Goal: Task Accomplishment & Management: Manage account settings

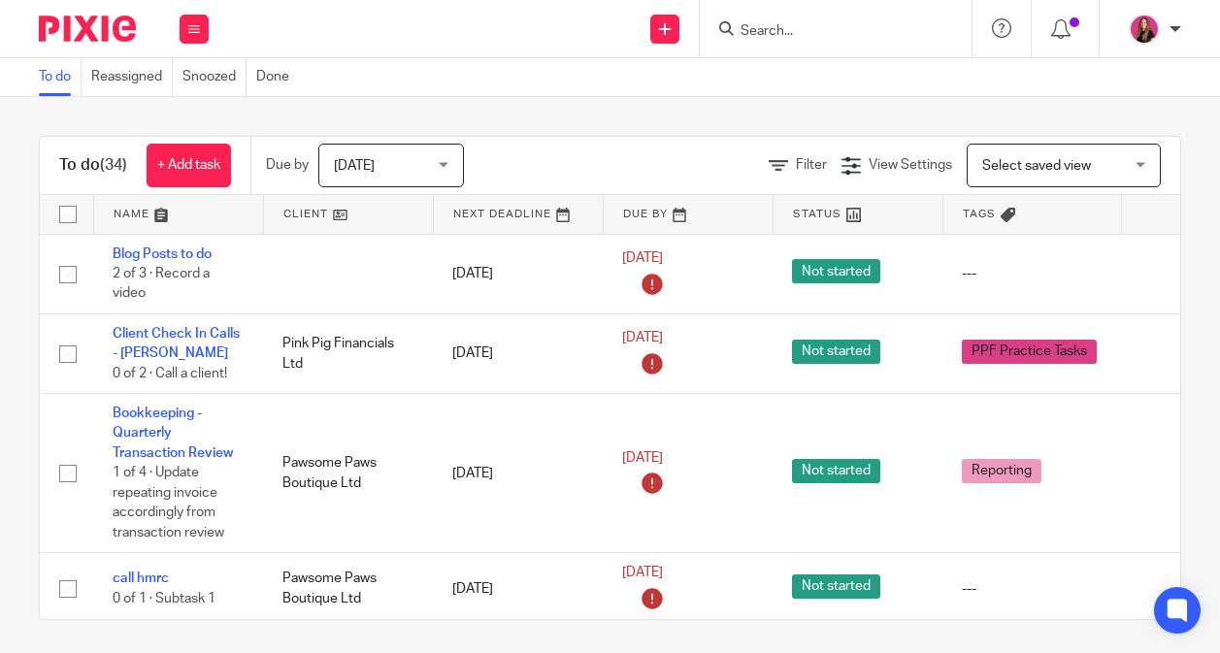
click at [798, 30] on input "Search" at bounding box center [826, 31] width 175 height 17
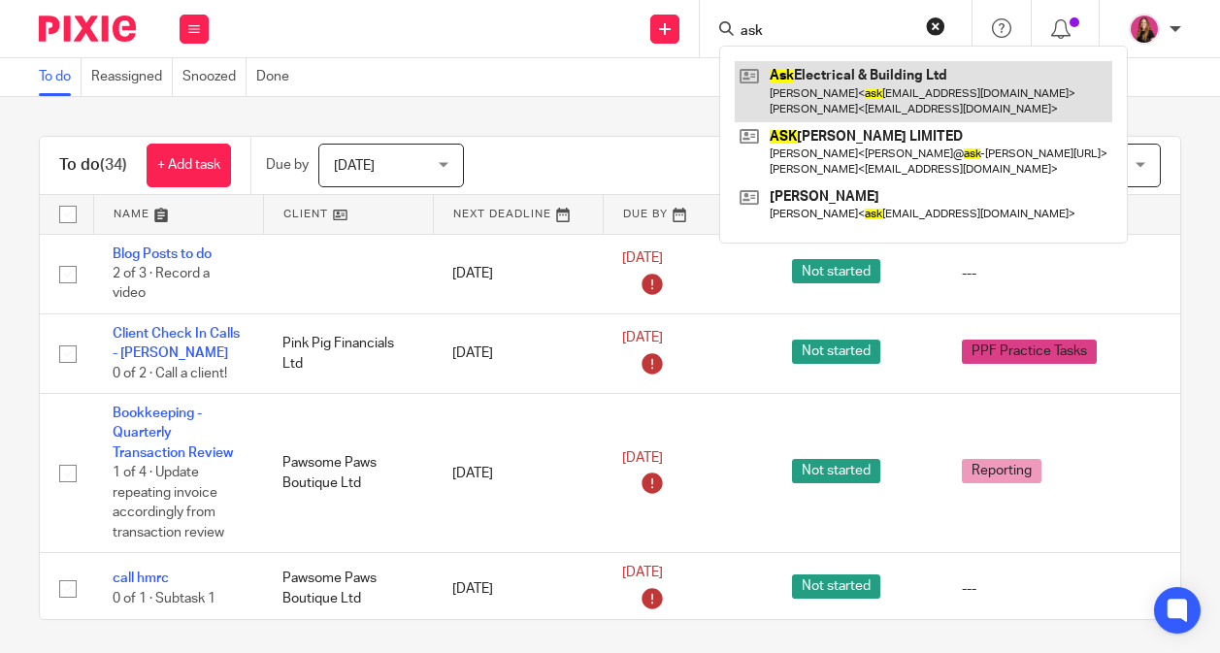
type input "ask"
click at [829, 98] on link at bounding box center [924, 91] width 378 height 60
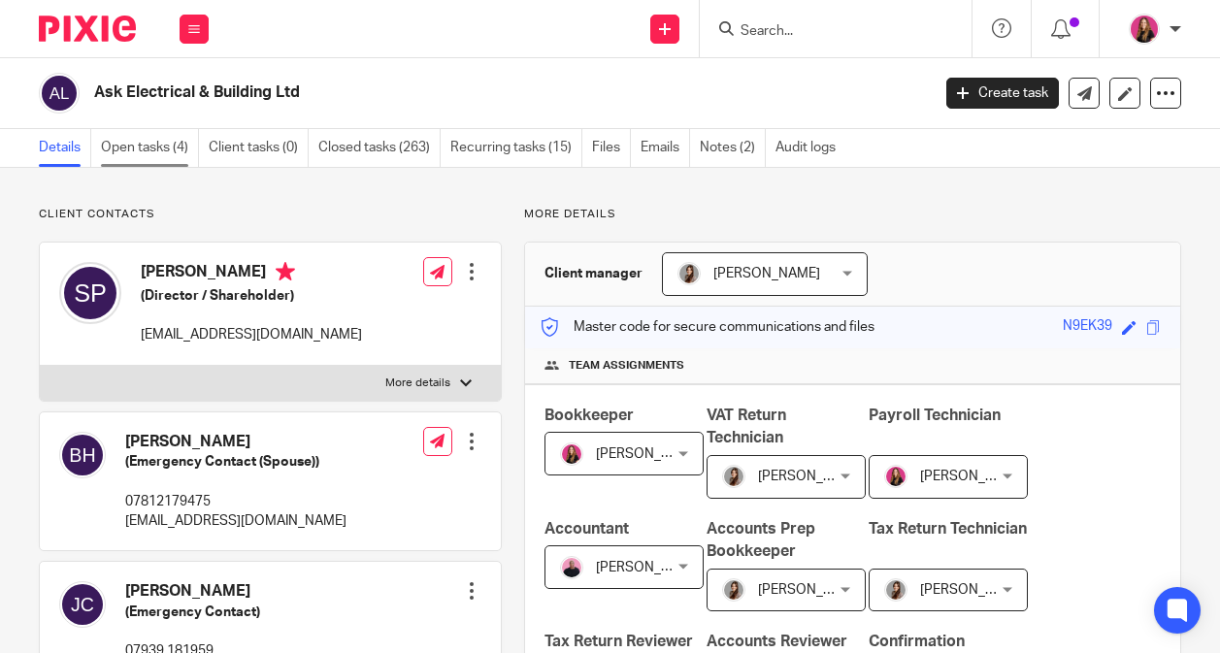
click at [182, 144] on link "Open tasks (4)" at bounding box center [150, 148] width 98 height 38
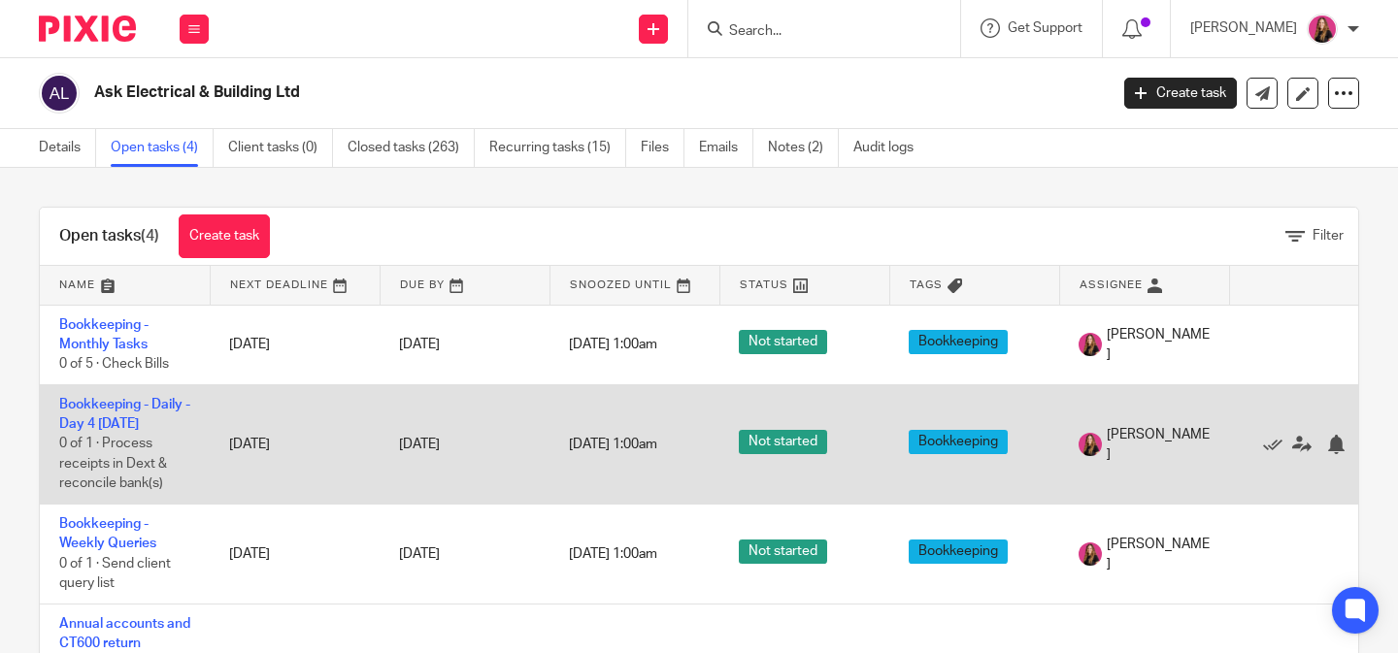
scroll to position [0, 41]
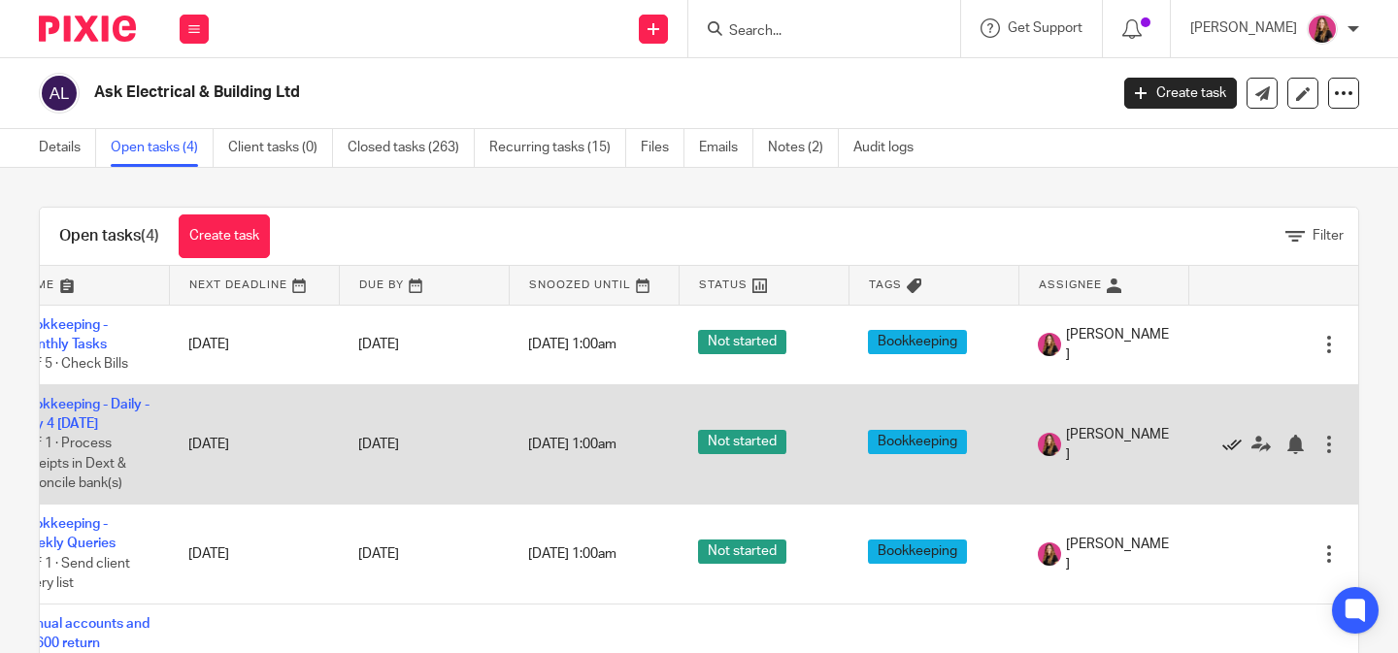
click at [1219, 446] on icon at bounding box center [1231, 444] width 19 height 19
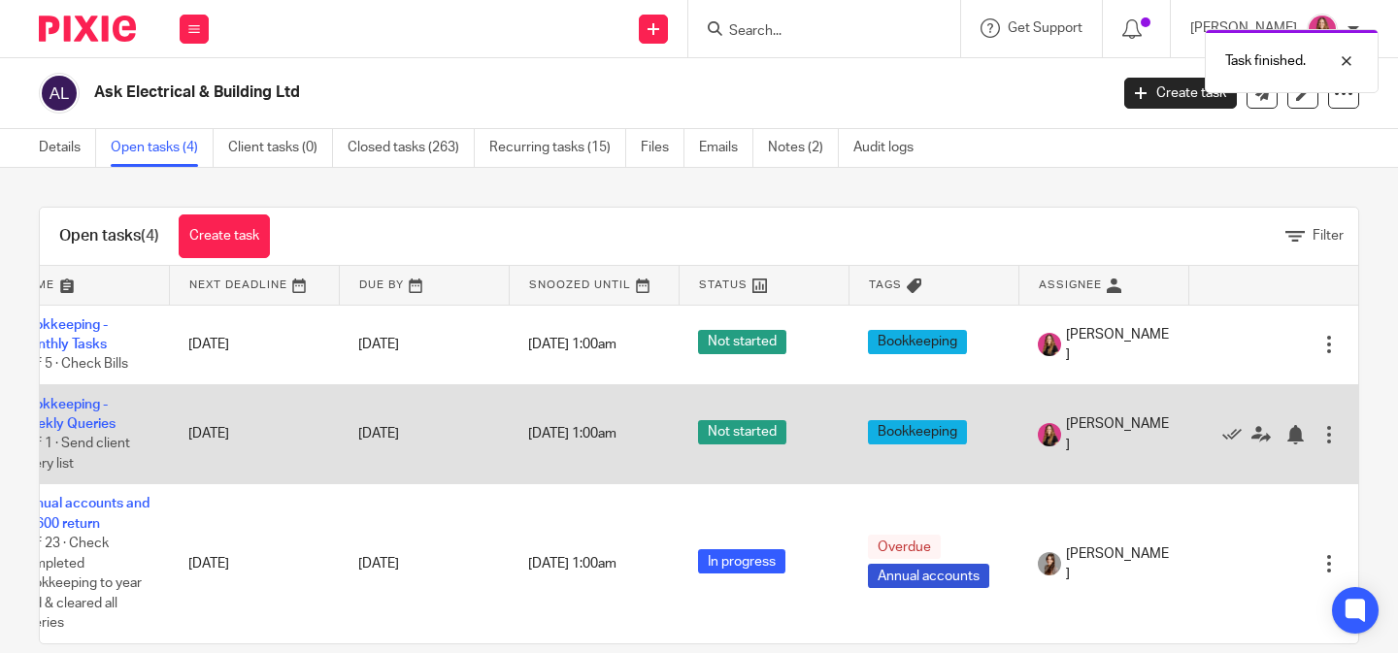
scroll to position [0, 0]
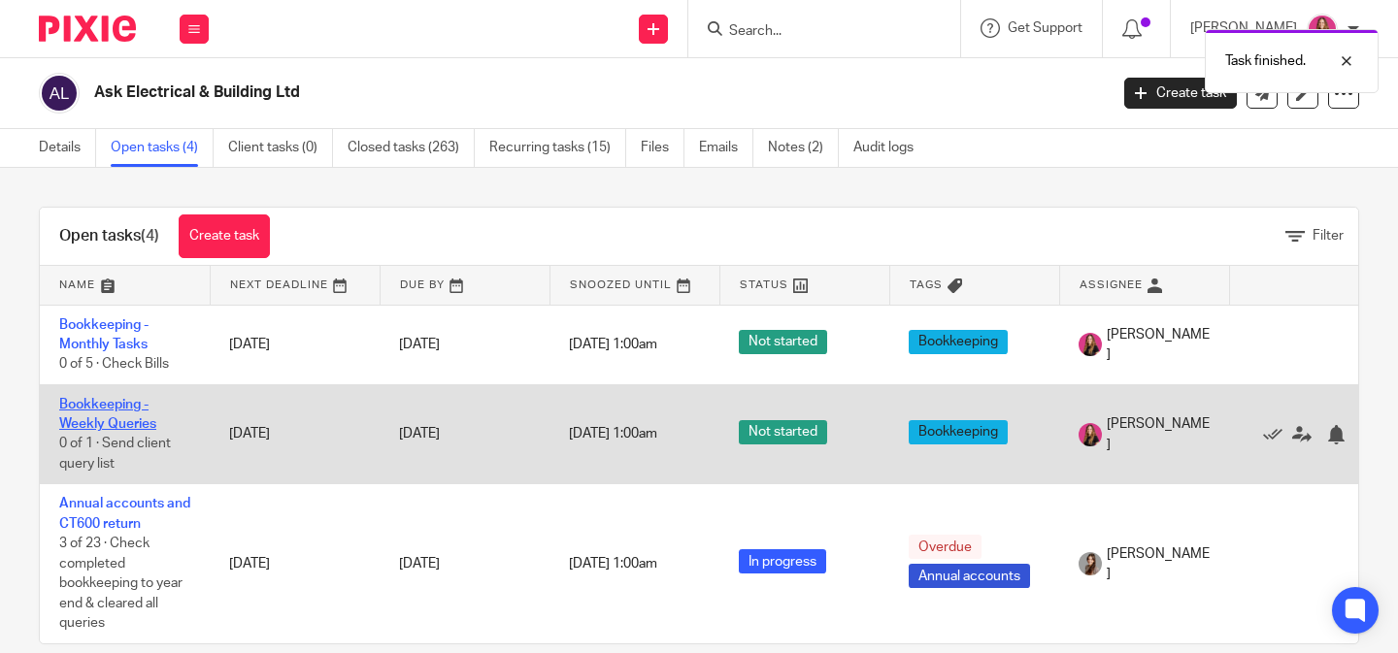
click at [100, 411] on link "Bookkeeping - Weekly Queries" at bounding box center [107, 414] width 97 height 33
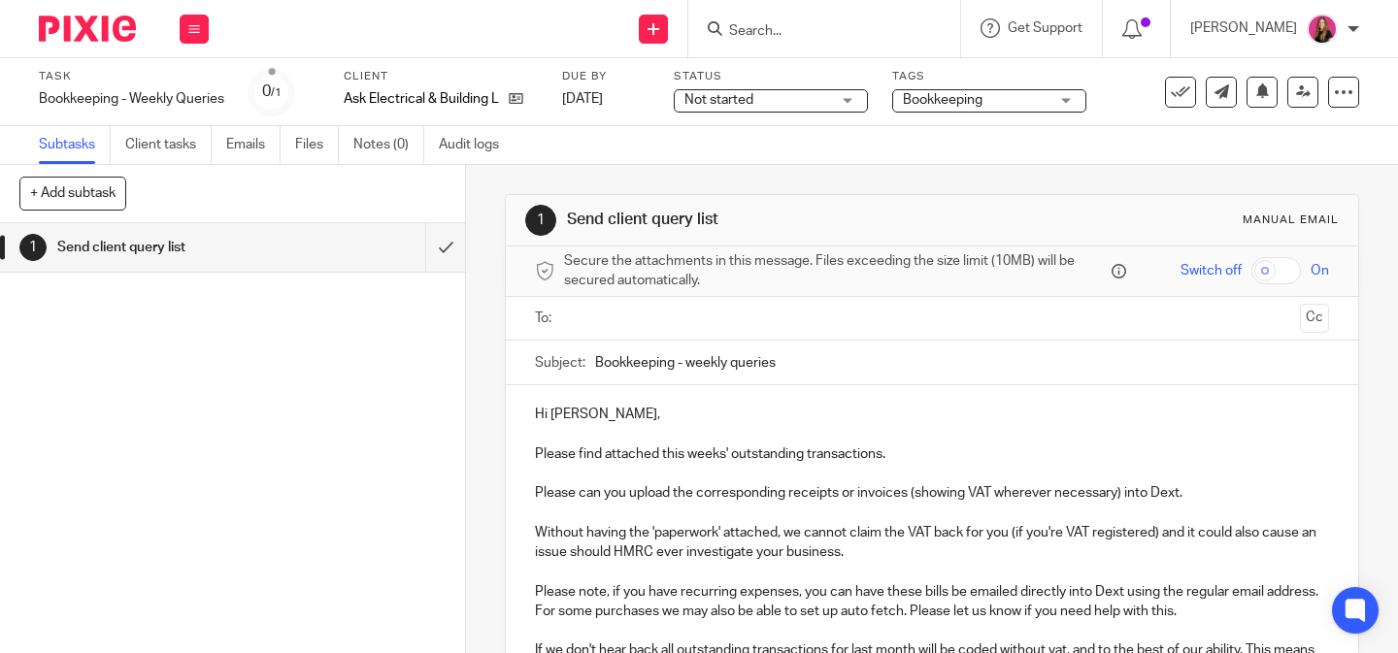
click at [653, 324] on input "text" at bounding box center [931, 319] width 721 height 22
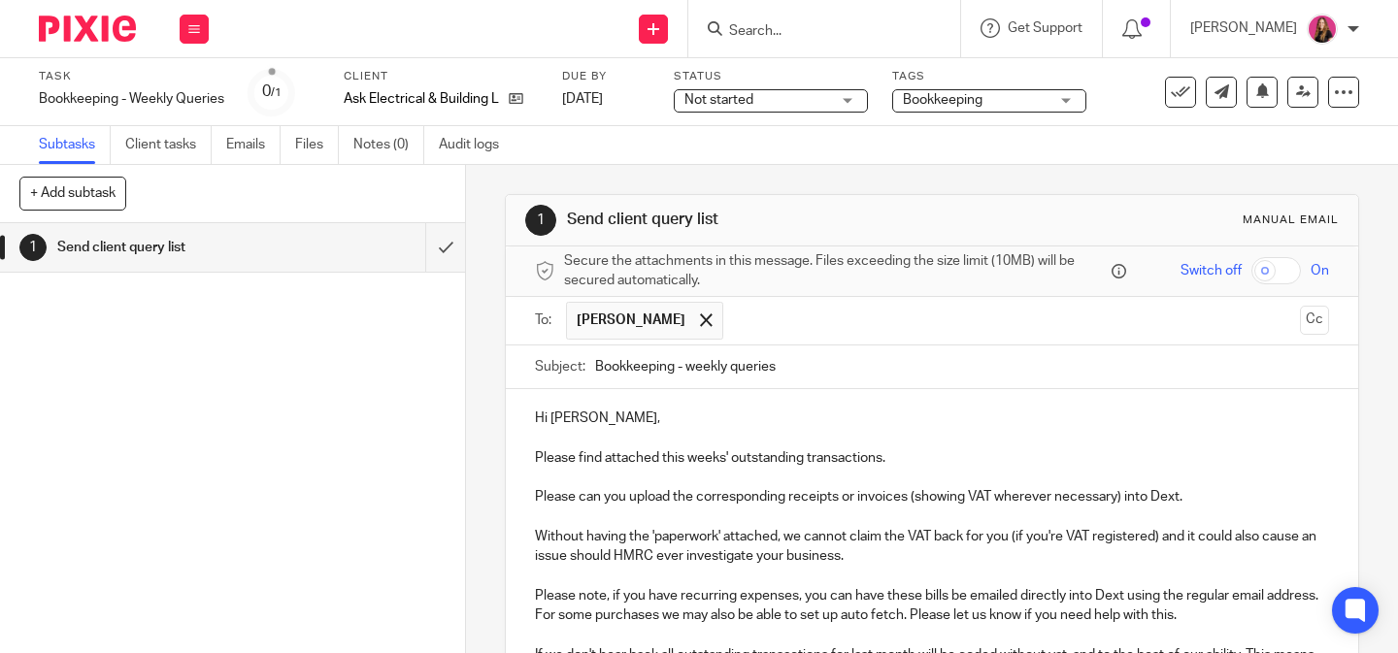
scroll to position [278, 0]
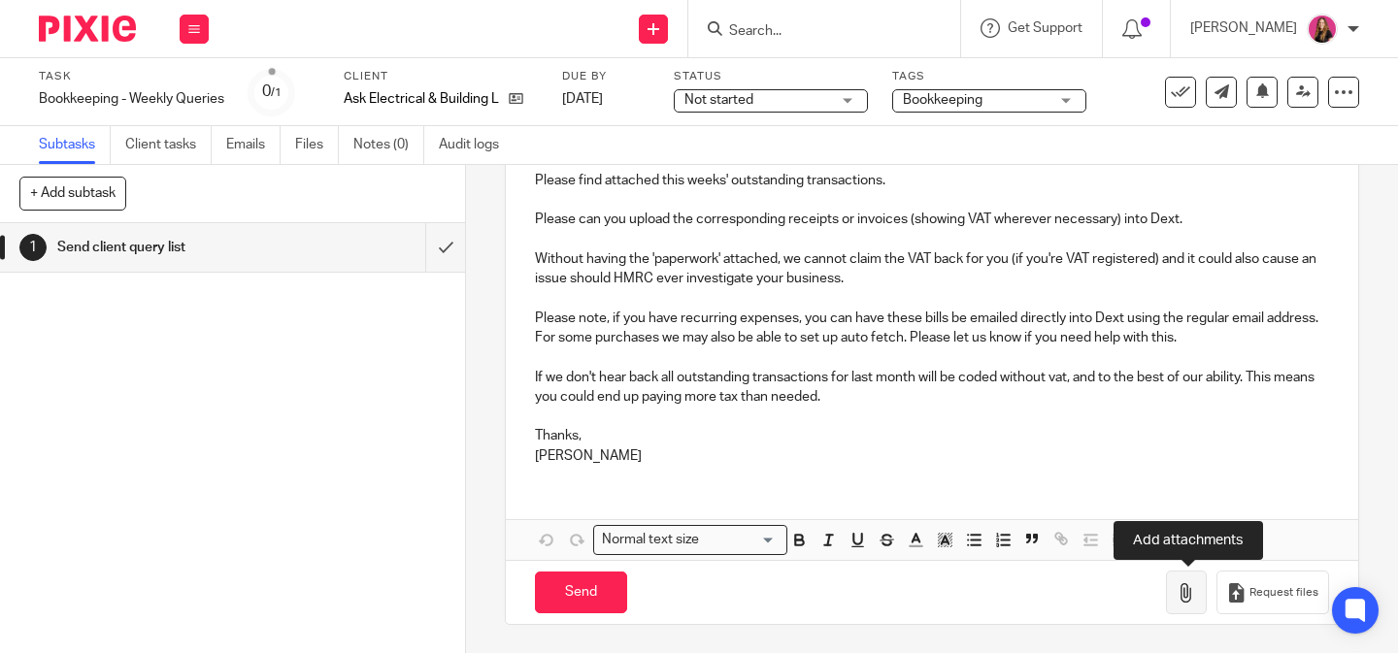
click at [1176, 598] on button "button" at bounding box center [1186, 593] width 41 height 44
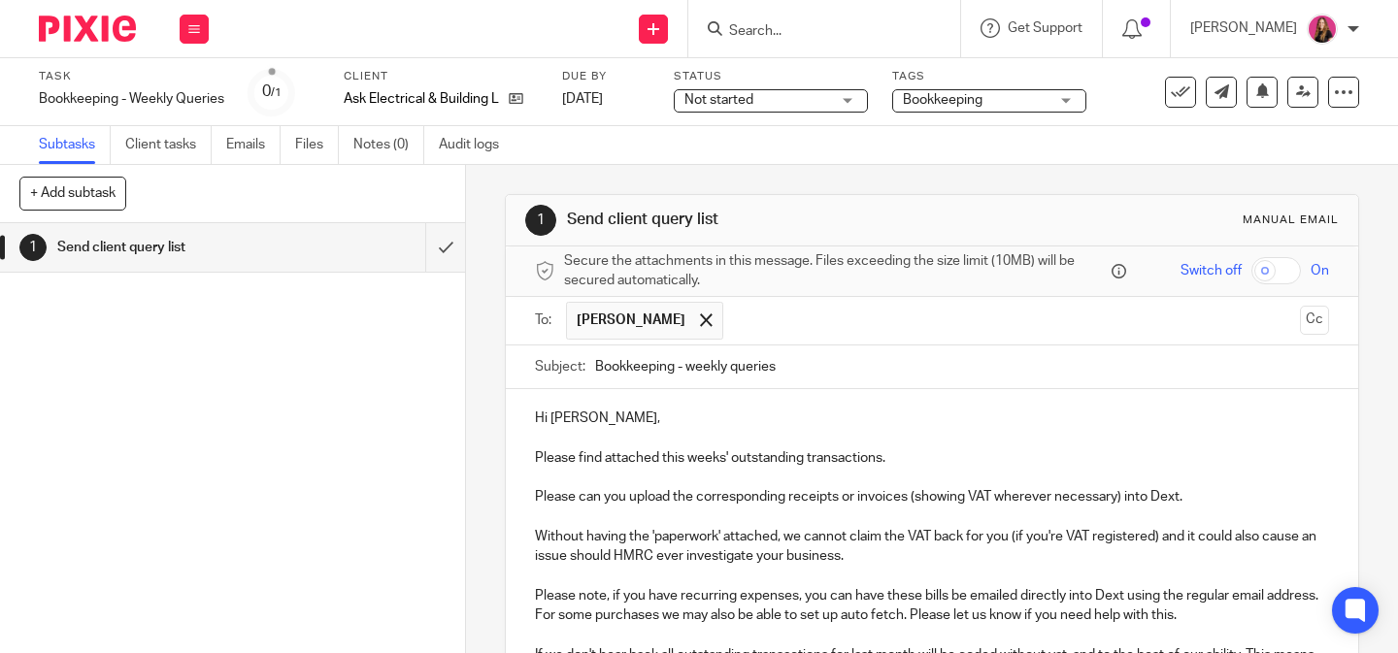
scroll to position [386, 0]
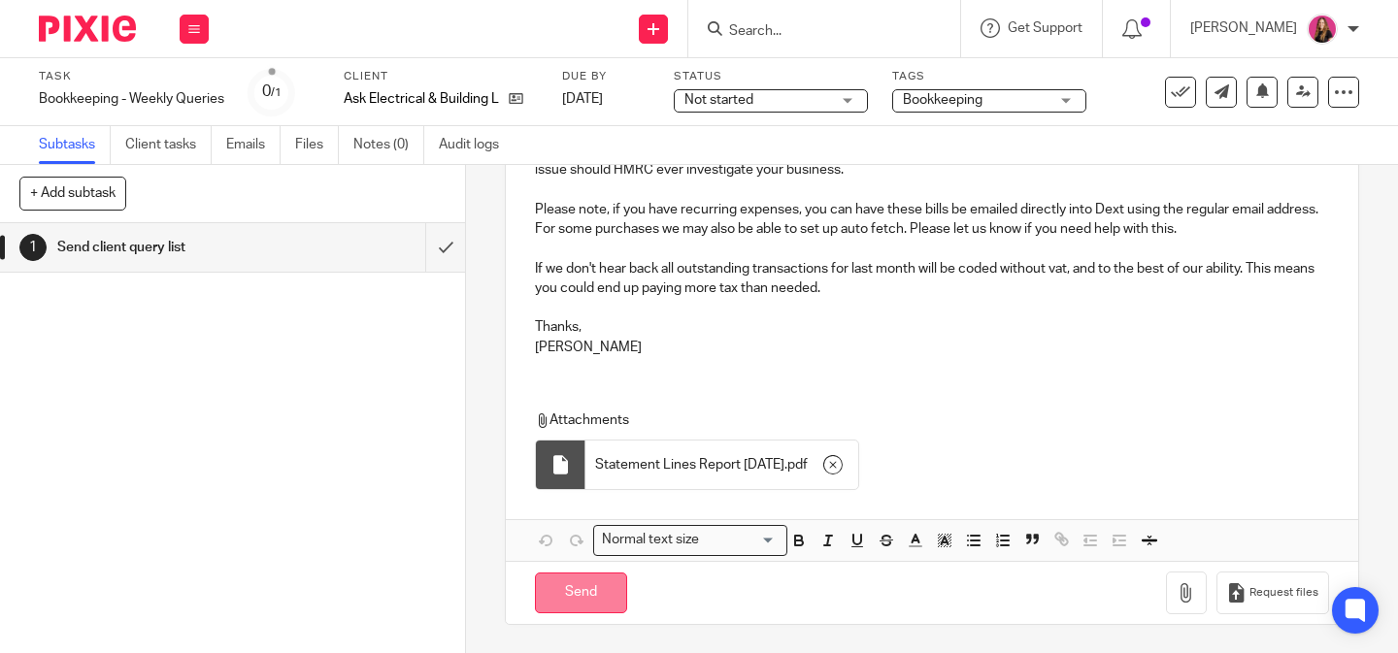
click at [592, 595] on input "Send" at bounding box center [581, 594] width 92 height 42
type input "Sent"
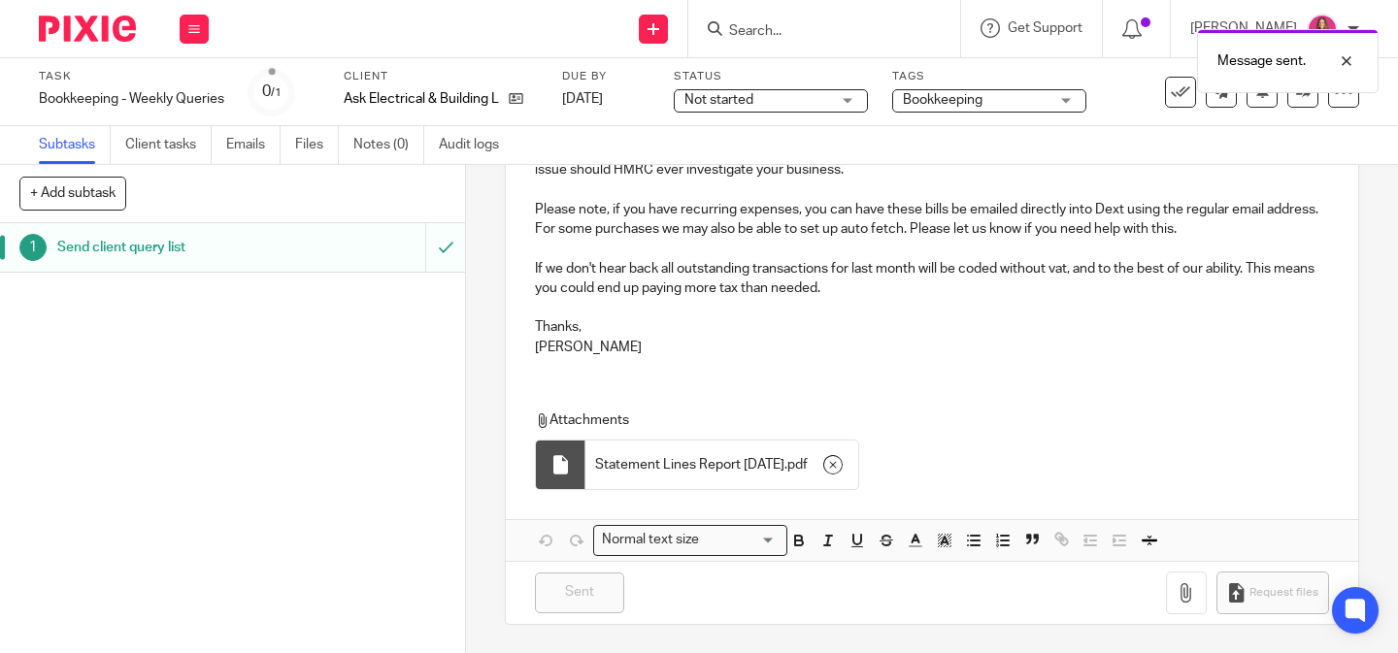
click at [818, 11] on div at bounding box center [824, 28] width 272 height 57
click at [769, 22] on div "Message sent." at bounding box center [1038, 56] width 679 height 74
click at [793, 30] on div "Message sent." at bounding box center [1038, 56] width 679 height 74
click at [734, 38] on div "Message sent." at bounding box center [1038, 56] width 679 height 74
click at [747, 25] on div "Message sent." at bounding box center [1038, 56] width 679 height 74
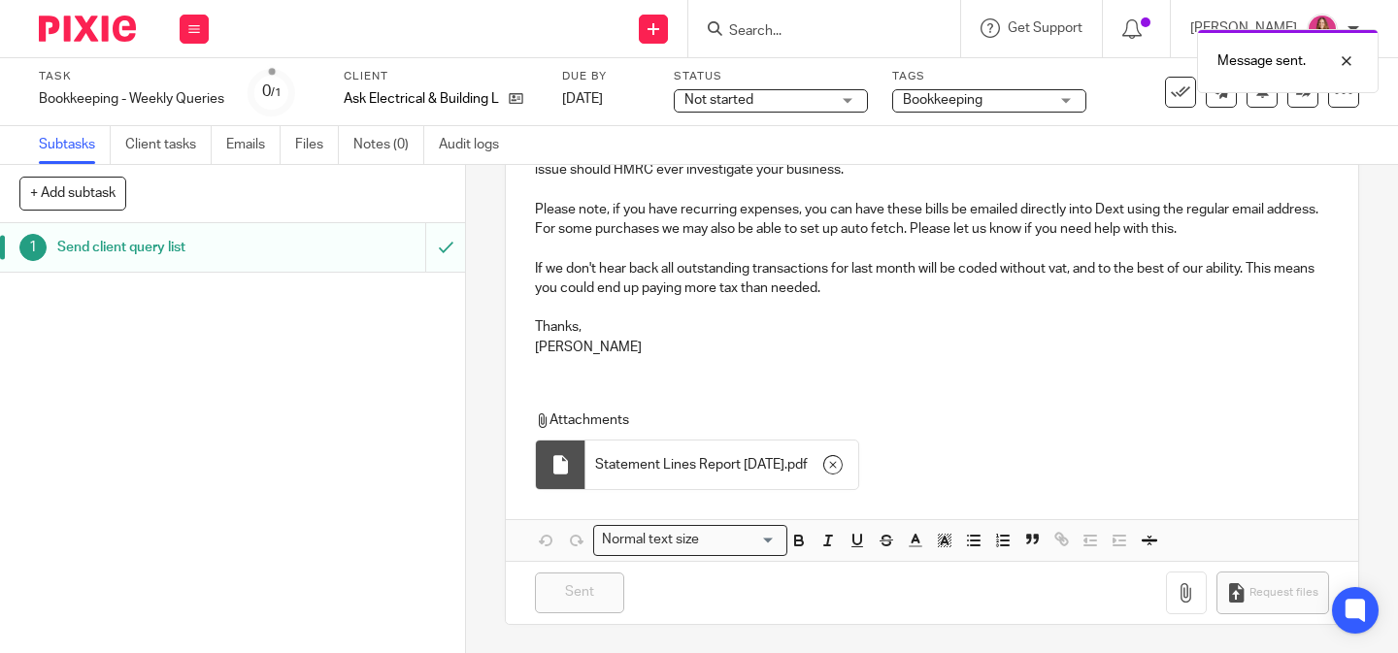
click at [114, 20] on img at bounding box center [87, 29] width 97 height 26
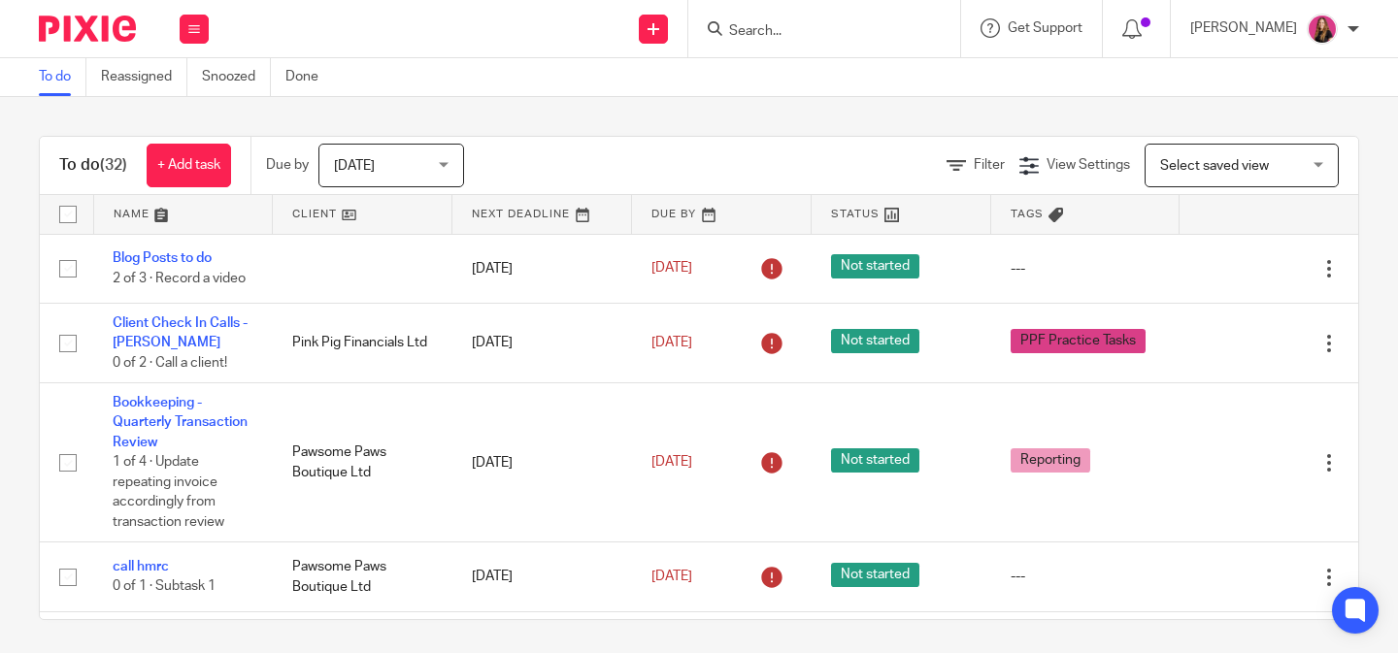
click at [807, 36] on input "Search" at bounding box center [814, 31] width 175 height 17
type input "a"
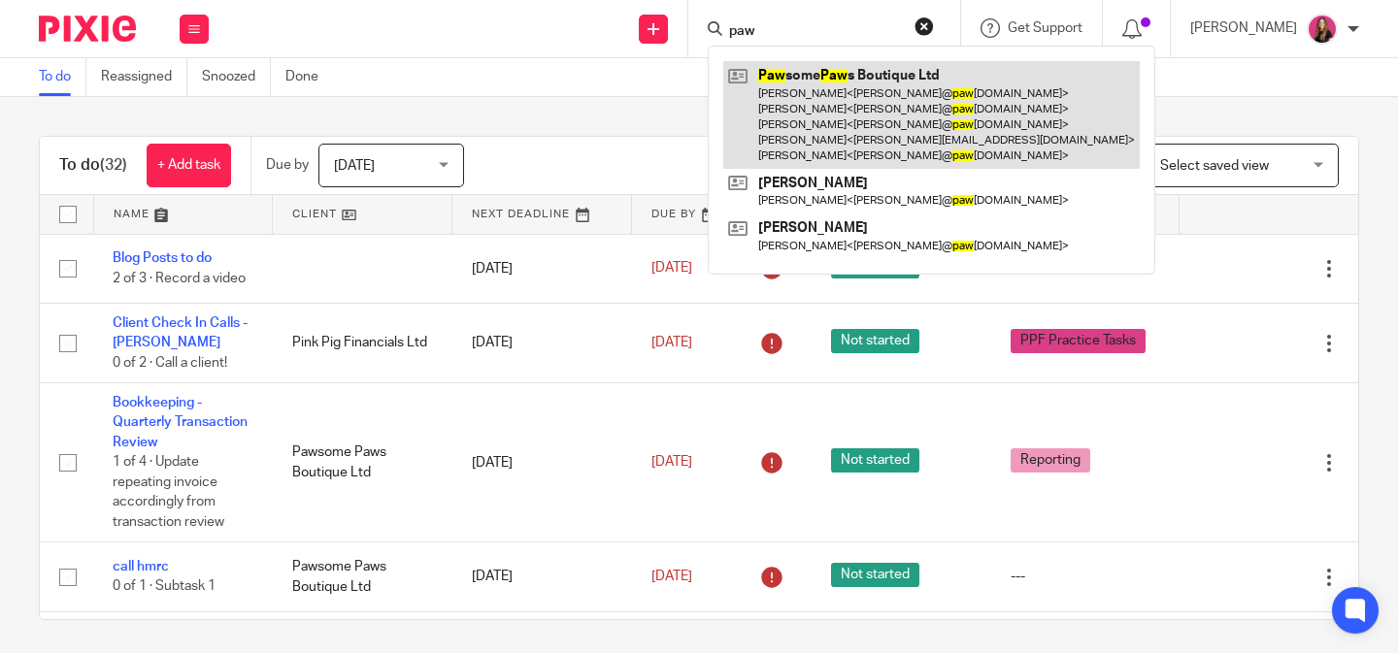
type input "paw"
click at [821, 104] on link at bounding box center [931, 115] width 416 height 108
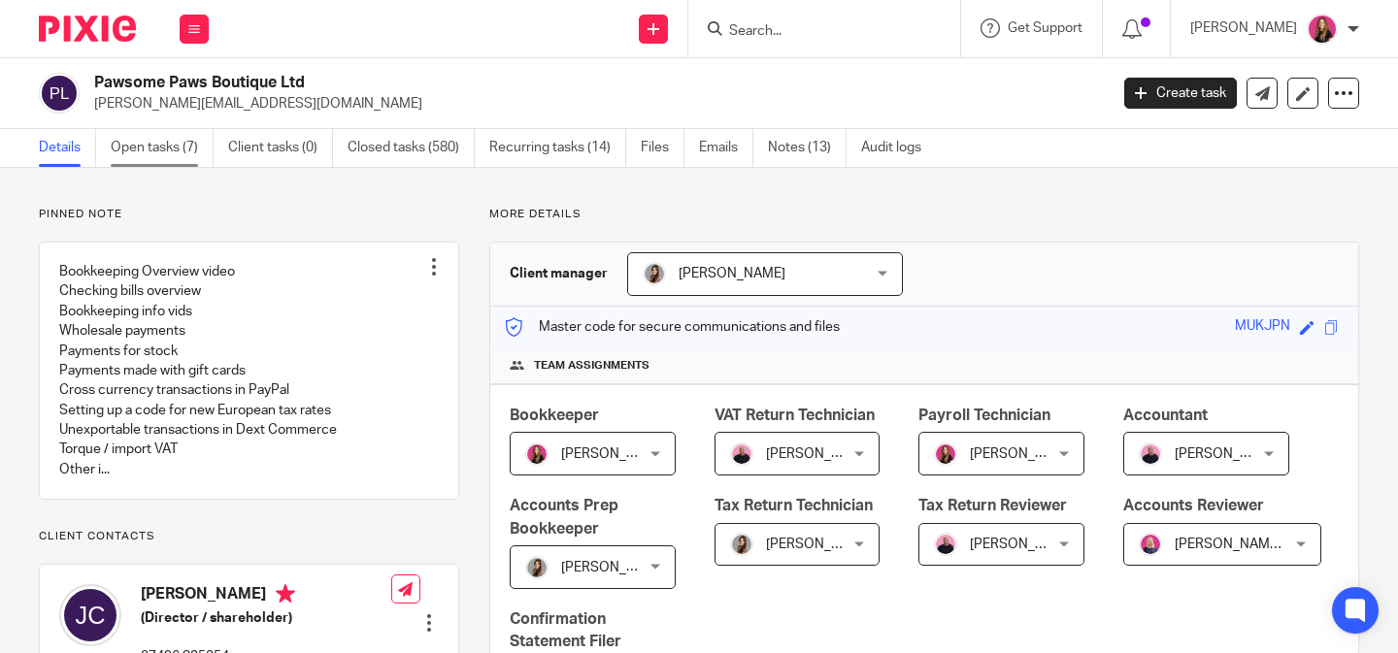
click at [152, 151] on link "Open tasks (7)" at bounding box center [162, 148] width 103 height 38
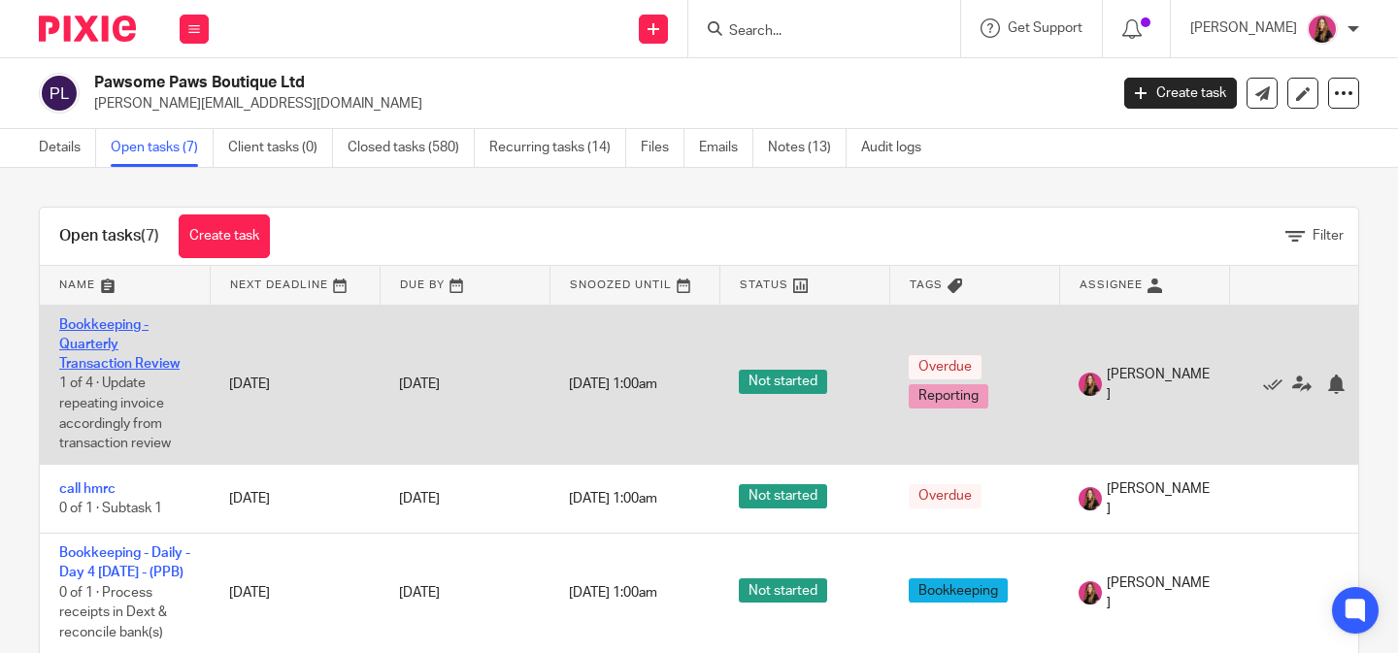
click at [125, 362] on link "Bookkeeping - Quarterly Transaction Review" at bounding box center [119, 344] width 120 height 53
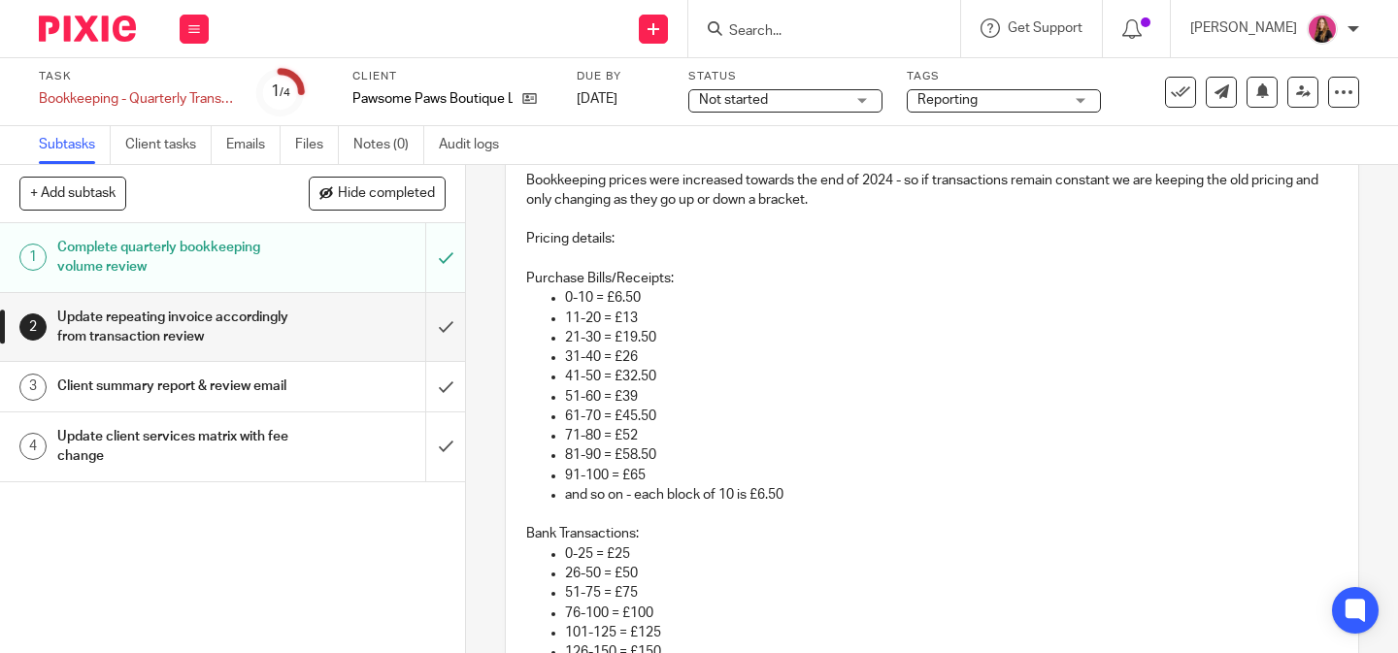
scroll to position [222, 0]
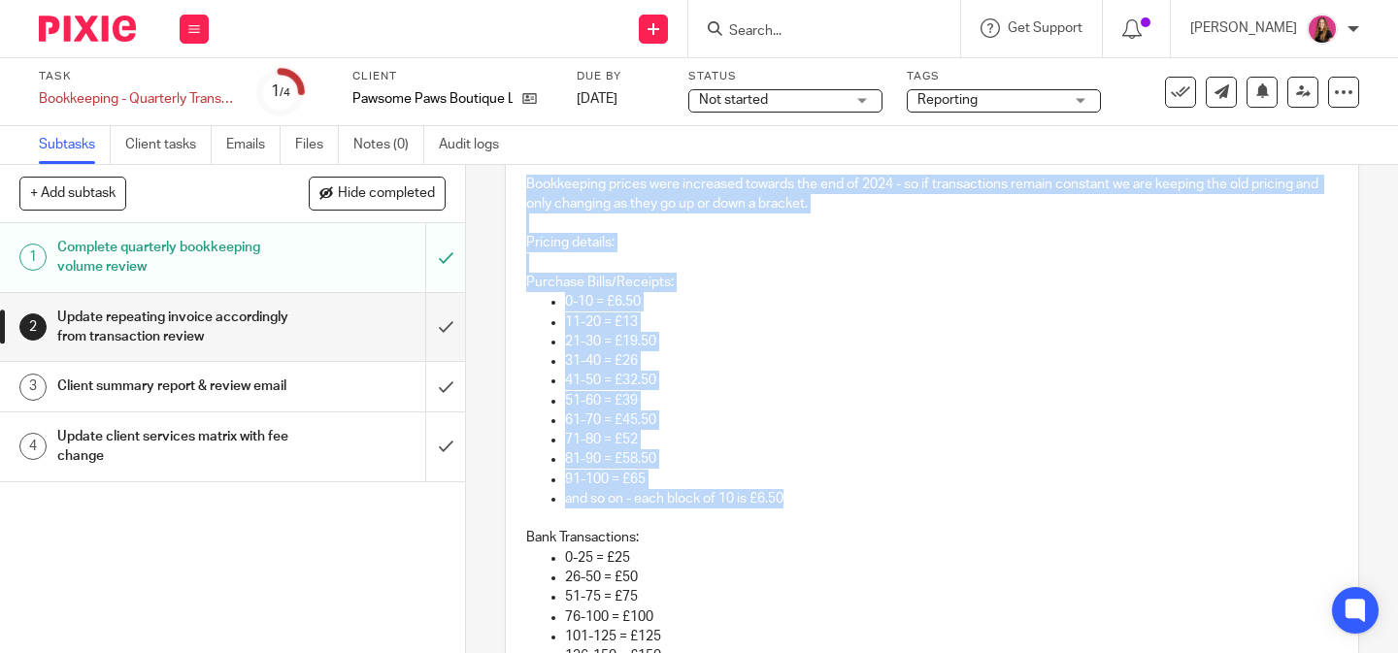
drag, startPoint x: 813, startPoint y: 498, endPoint x: 526, endPoint y: 185, distance: 424.5
copy div "Bookkeeping prices were increased towards the end of 2024 - so if transactions …"
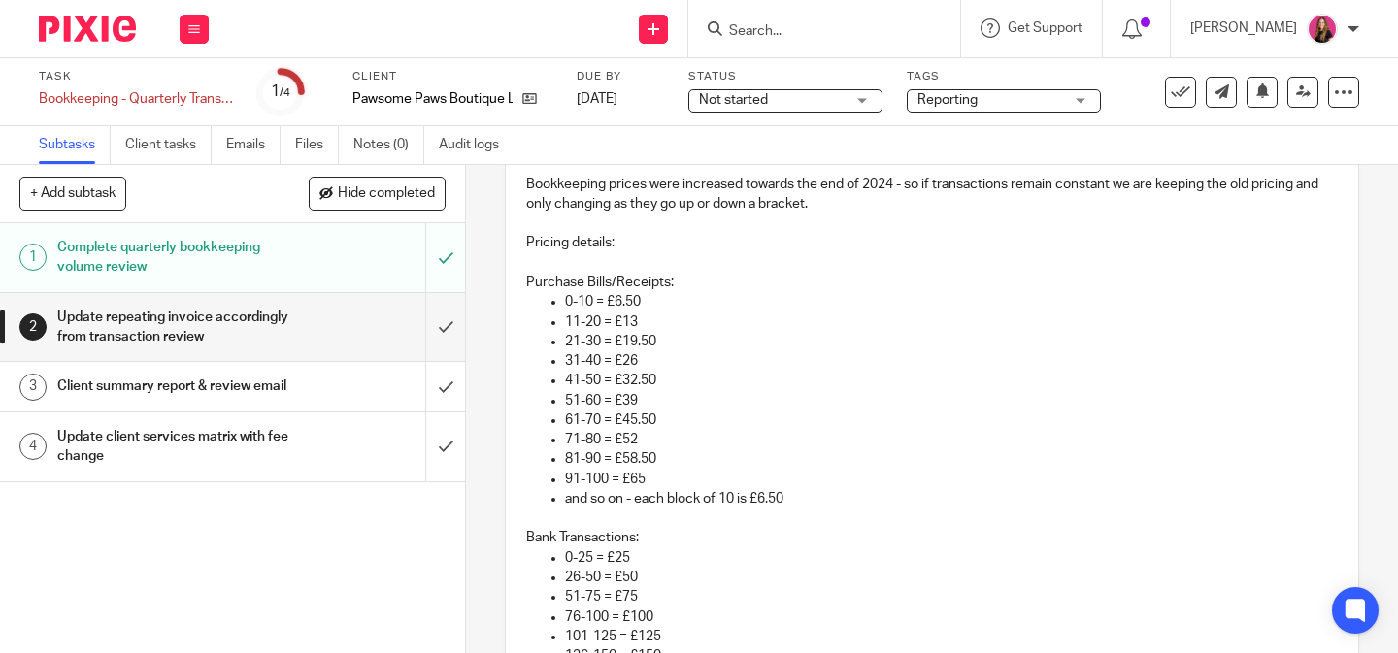
click at [698, 355] on p "31-40 = £26" at bounding box center [951, 360] width 773 height 19
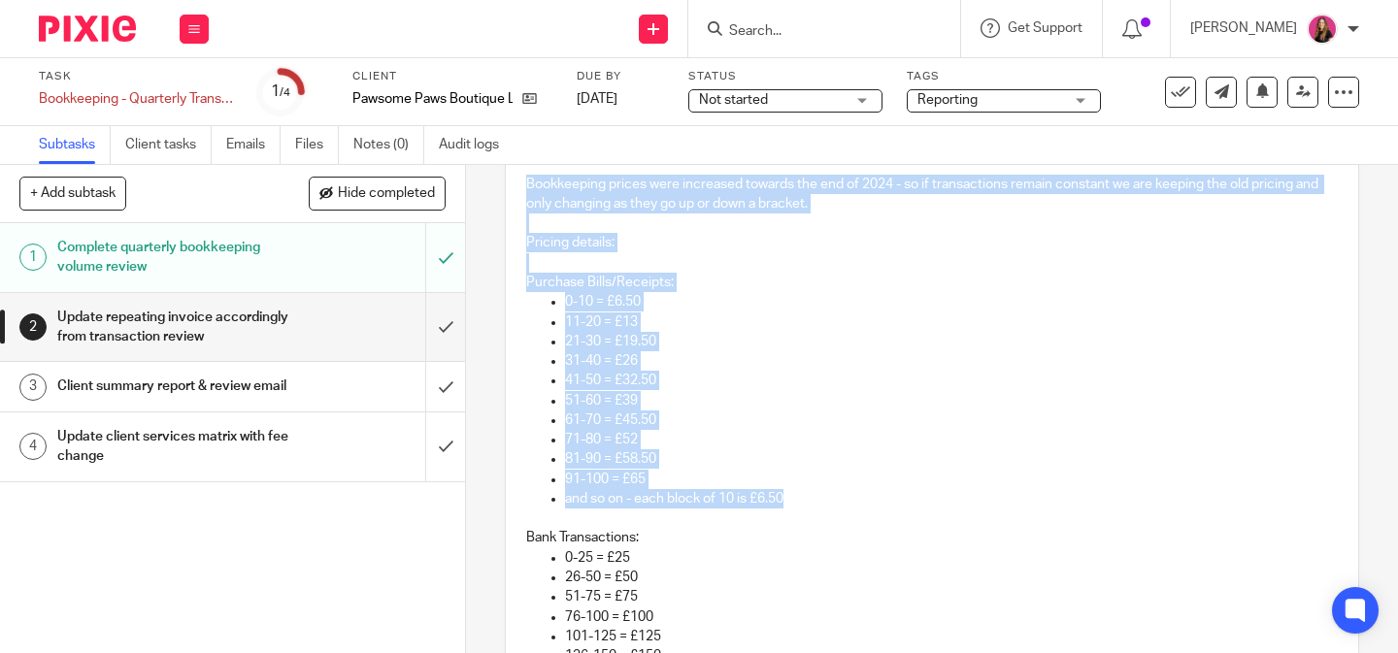
drag, startPoint x: 805, startPoint y: 501, endPoint x: 526, endPoint y: 189, distance: 417.9
copy div "Bookkeeping prices were increased towards the end of 2024 - so if transactions …"
click at [875, 365] on p "31-40 = £26" at bounding box center [951, 360] width 773 height 19
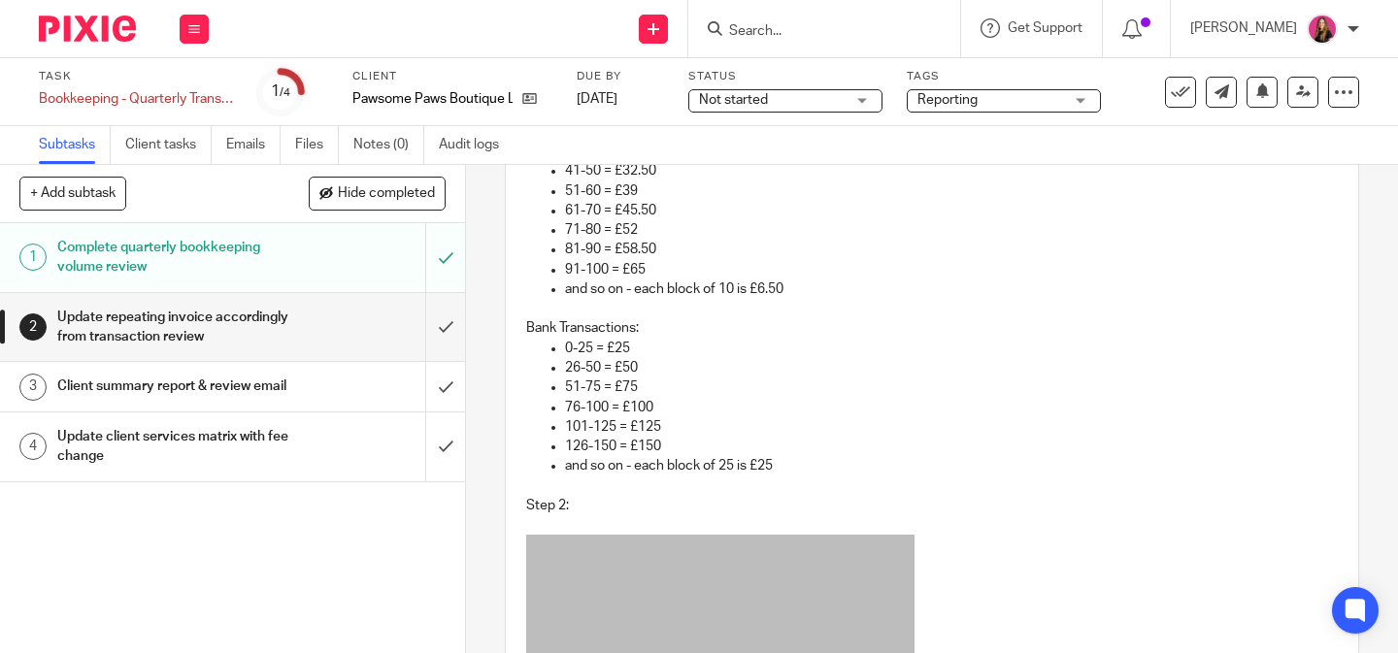
scroll to position [428, 0]
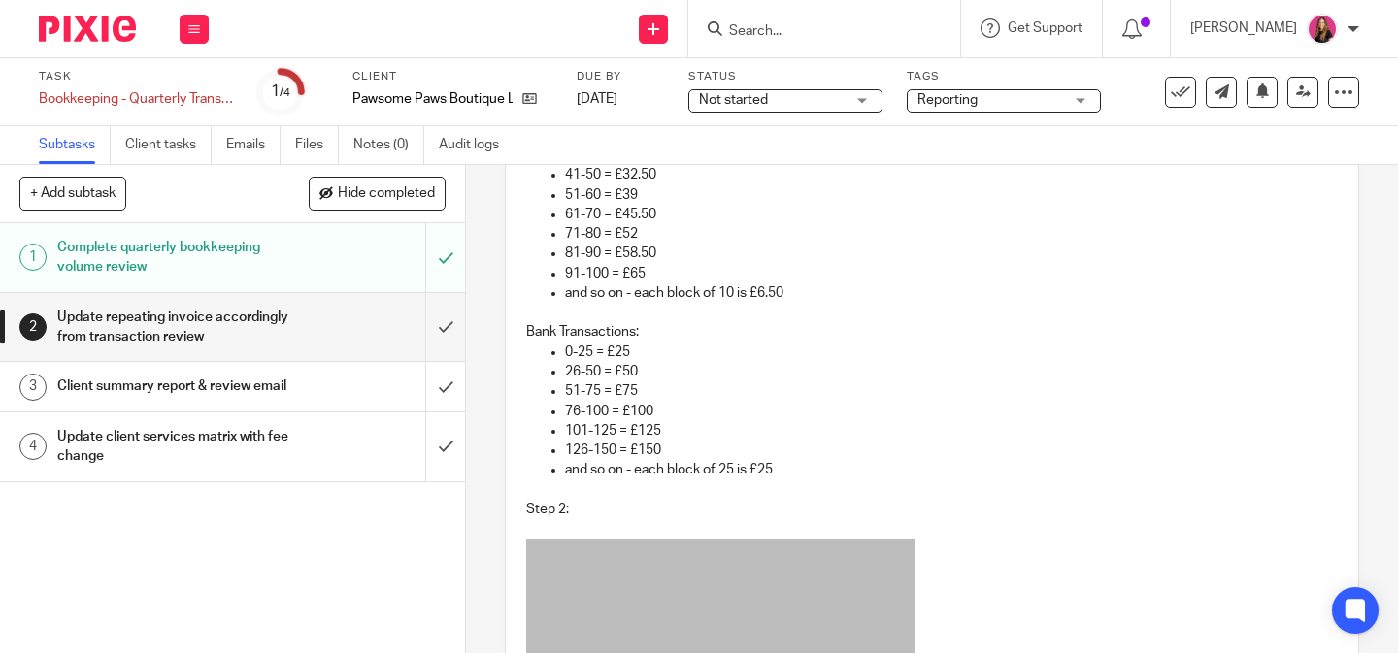
click at [130, 25] on img at bounding box center [87, 29] width 97 height 26
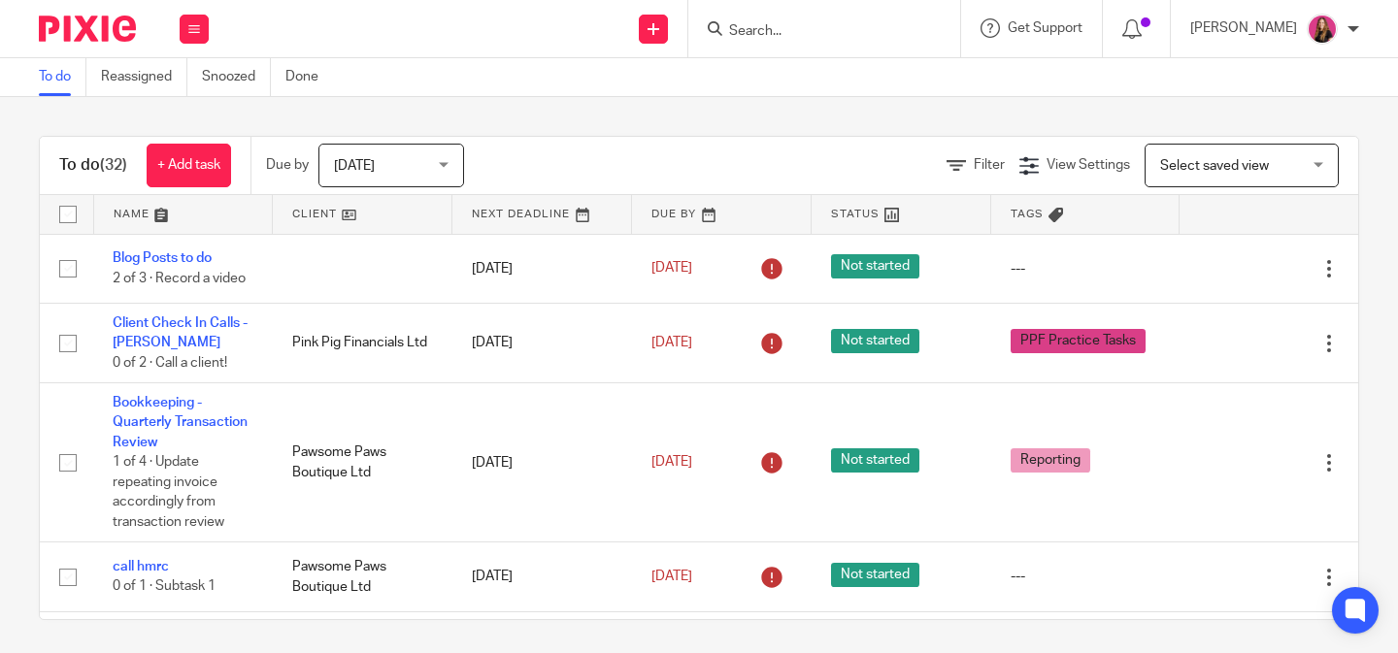
click at [771, 34] on input "Search" at bounding box center [814, 31] width 175 height 17
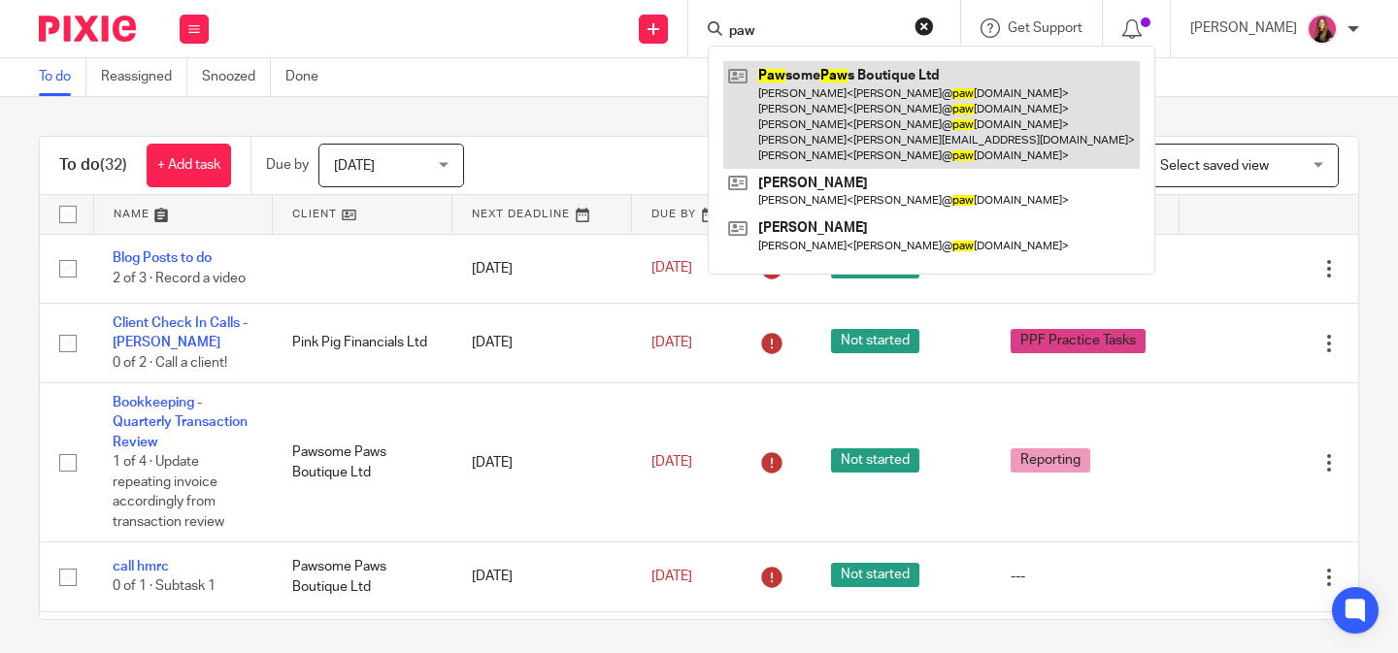
type input "paw"
click at [763, 113] on link at bounding box center [931, 115] width 416 height 108
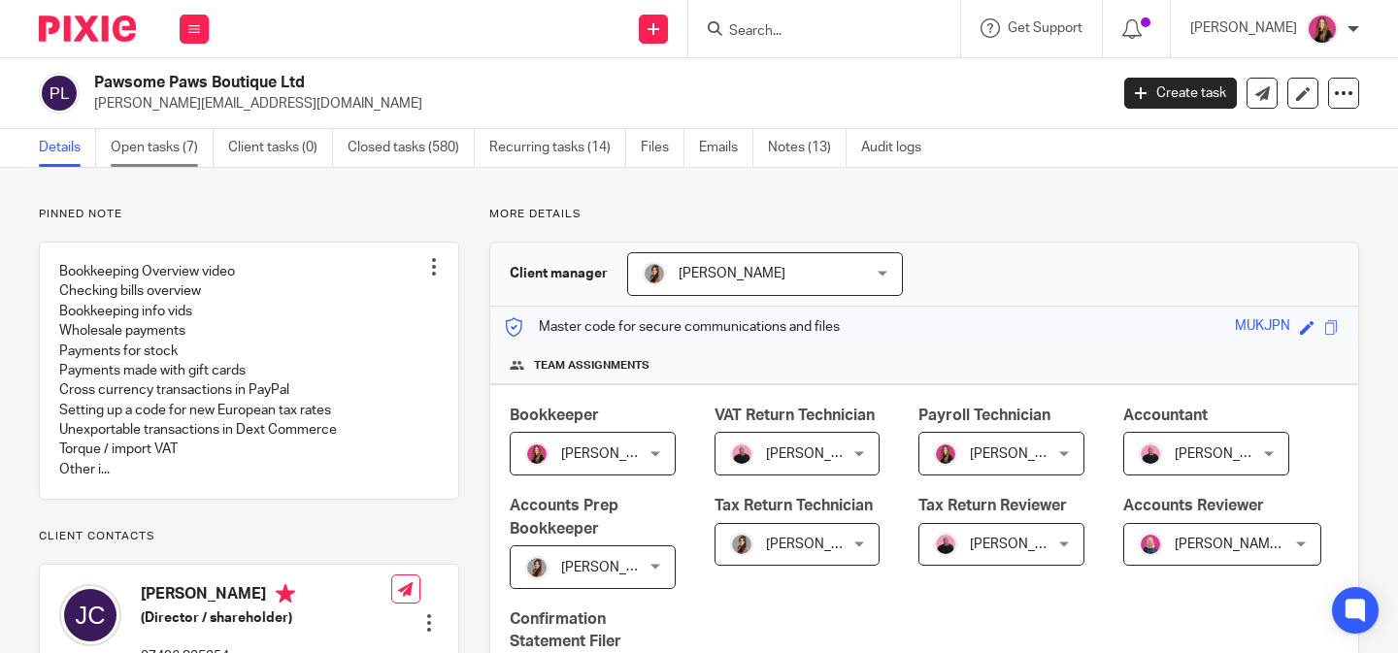
click at [143, 154] on link "Open tasks (7)" at bounding box center [162, 148] width 103 height 38
